Goal: Register for event/course

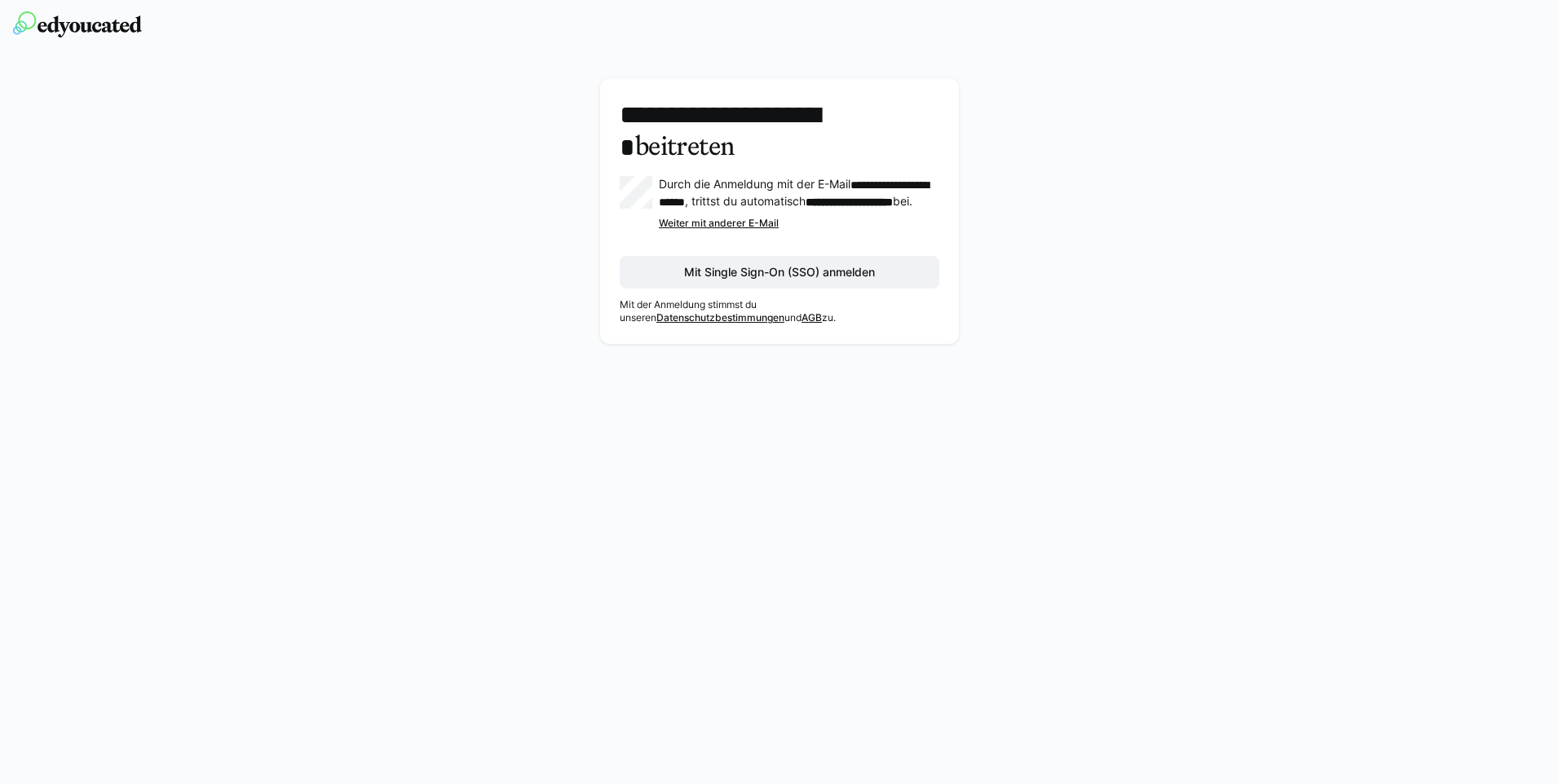
click at [1111, 180] on div "**********" at bounding box center [779, 215] width 919 height 274
click at [790, 276] on span "Mit Single Sign-On (SSO) anmelden" at bounding box center [779, 272] width 196 height 17
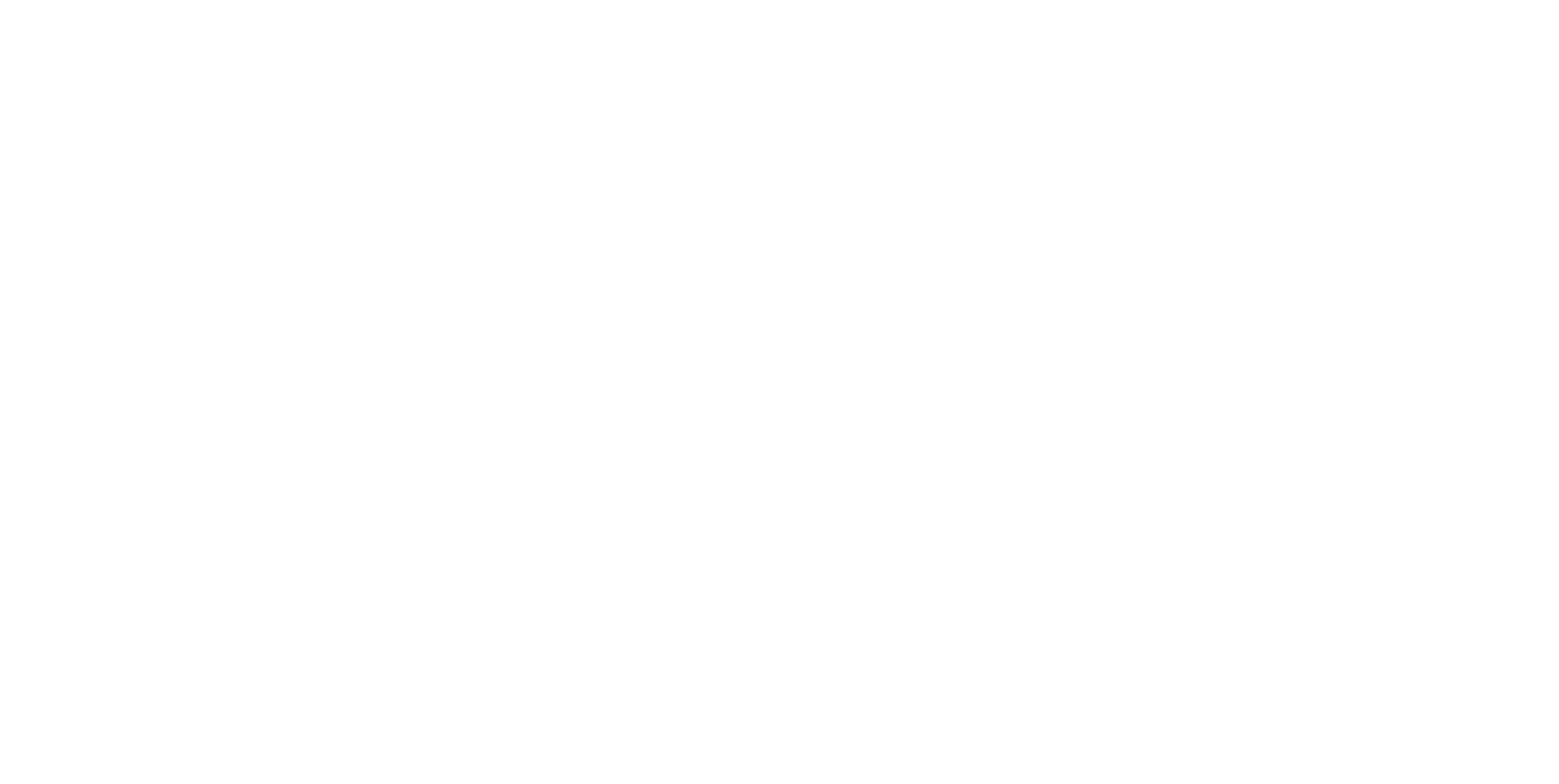
click at [1053, 214] on body at bounding box center [779, 392] width 1559 height 784
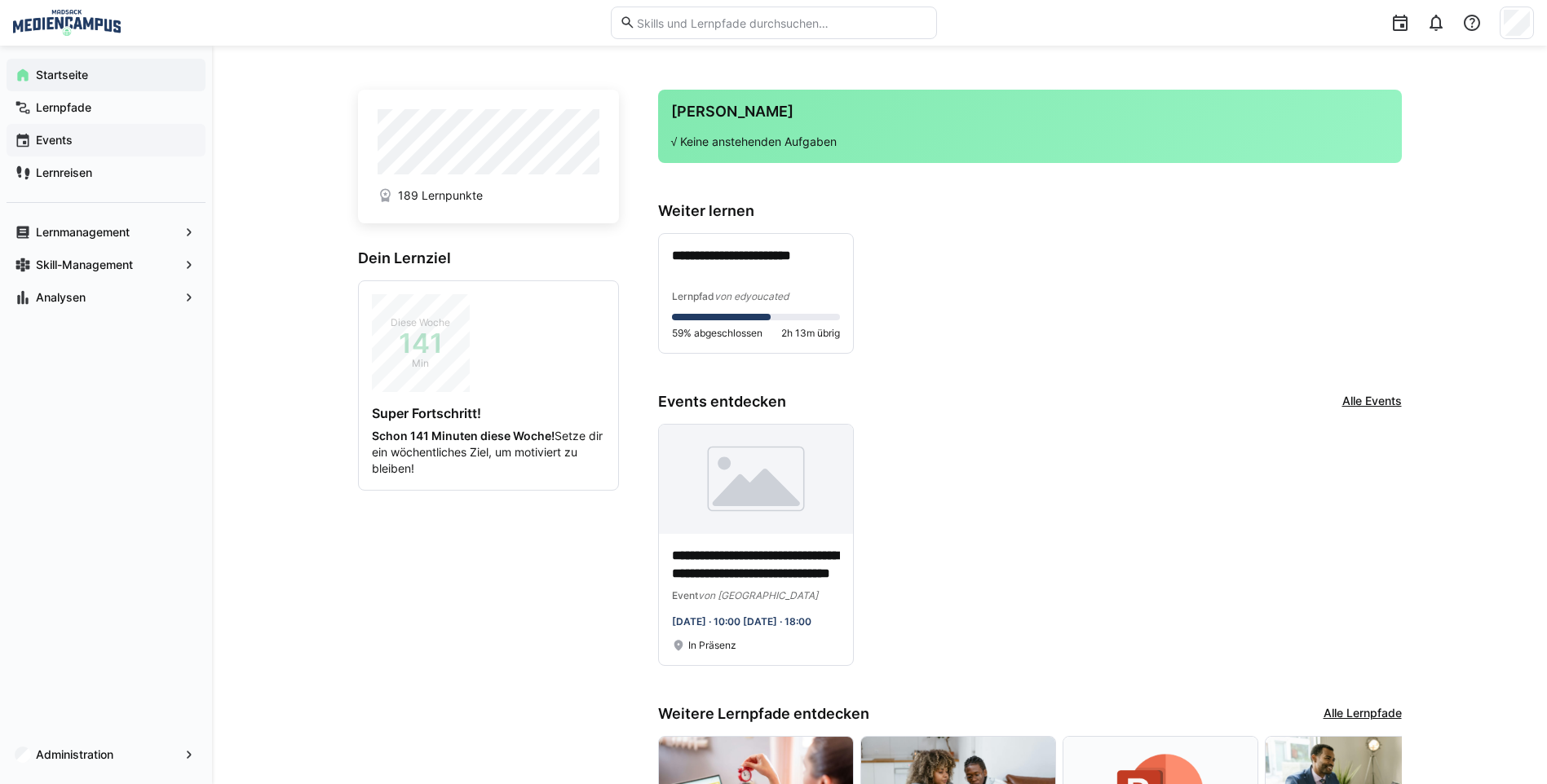
click at [88, 142] on span "Events" at bounding box center [115, 140] width 164 height 17
